Goal: Navigation & Orientation: Find specific page/section

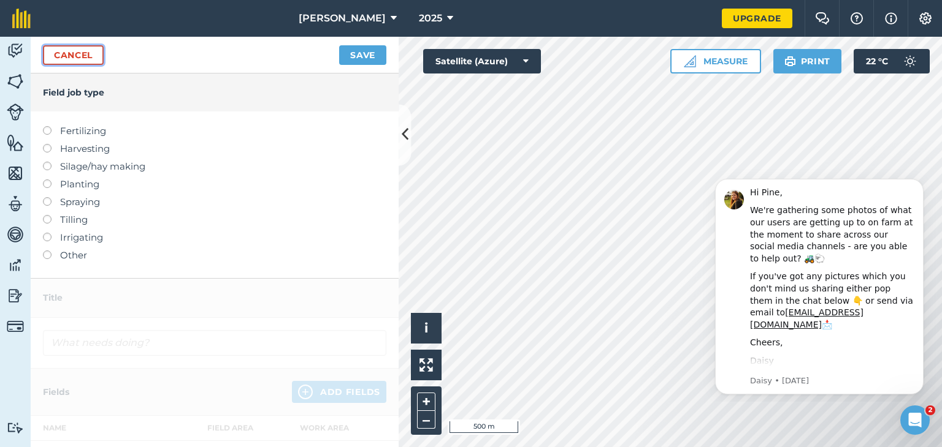
click at [63, 47] on link "Cancel" at bounding box center [73, 55] width 61 height 20
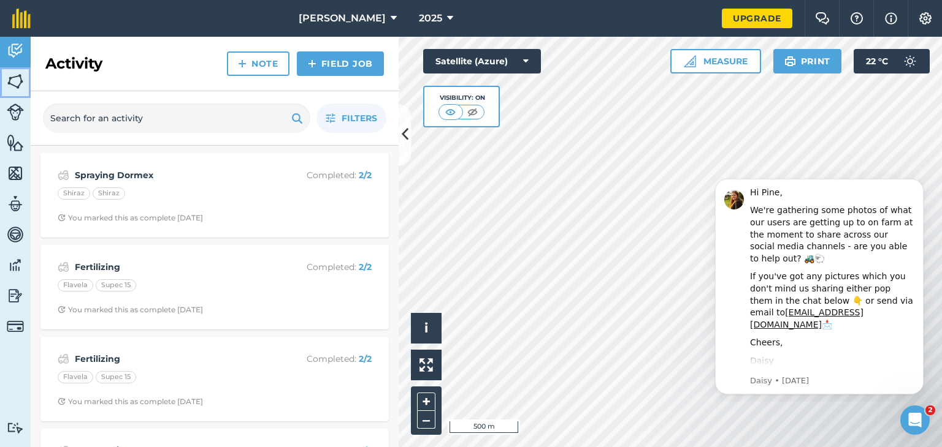
click at [15, 77] on img at bounding box center [15, 81] width 17 height 18
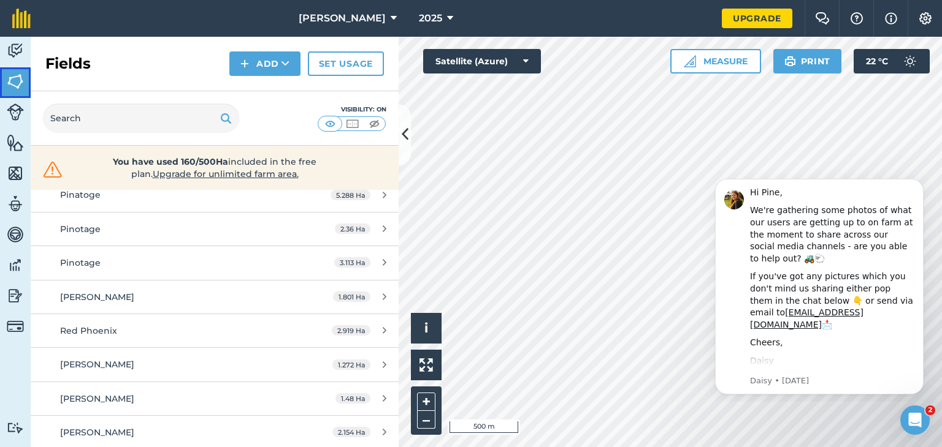
scroll to position [1797, 0]
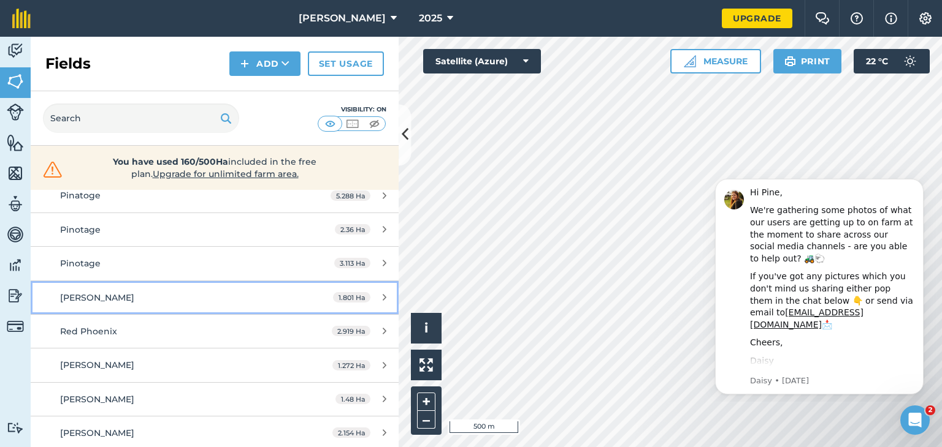
click at [154, 300] on link "[PERSON_NAME] 1.801 Ha" at bounding box center [215, 297] width 368 height 33
